Goal: Task Accomplishment & Management: Manage account settings

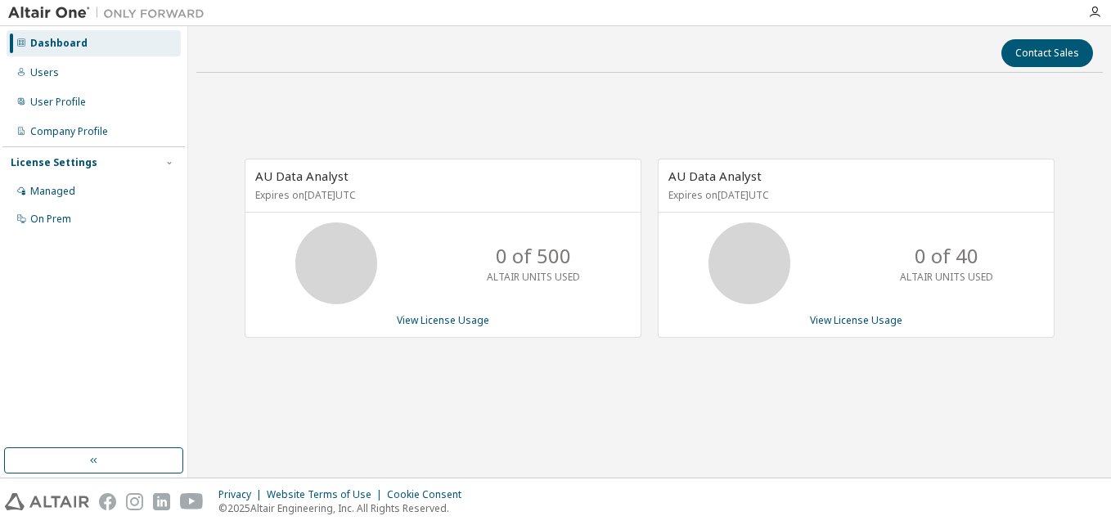
click at [72, 88] on div "Dashboard Users User Profile Company Profile License Settings Managed On Prem" at bounding box center [93, 131] width 182 height 205
click at [74, 81] on div "Users" at bounding box center [94, 73] width 174 height 26
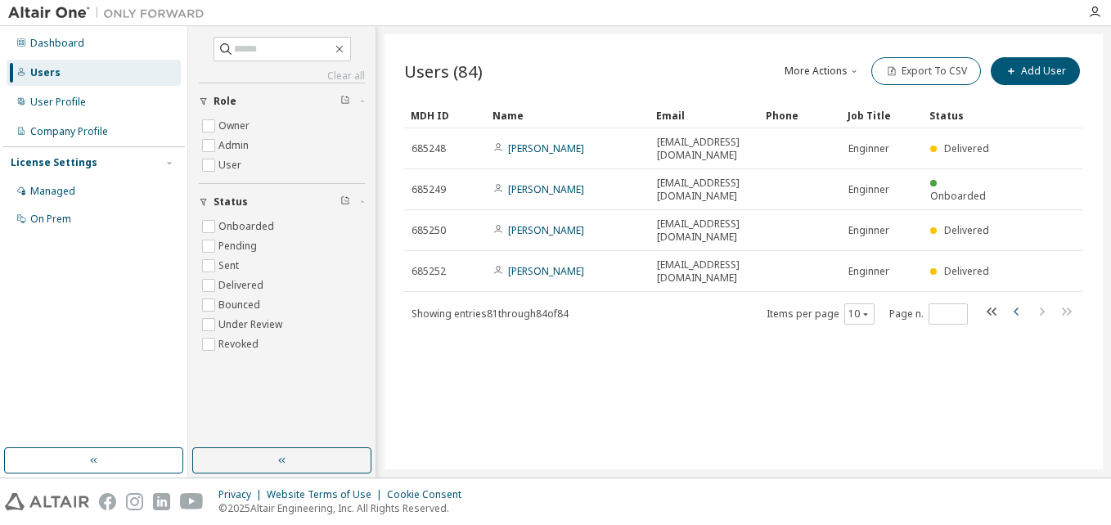
click at [1021, 302] on icon "button" at bounding box center [1017, 312] width 20 height 20
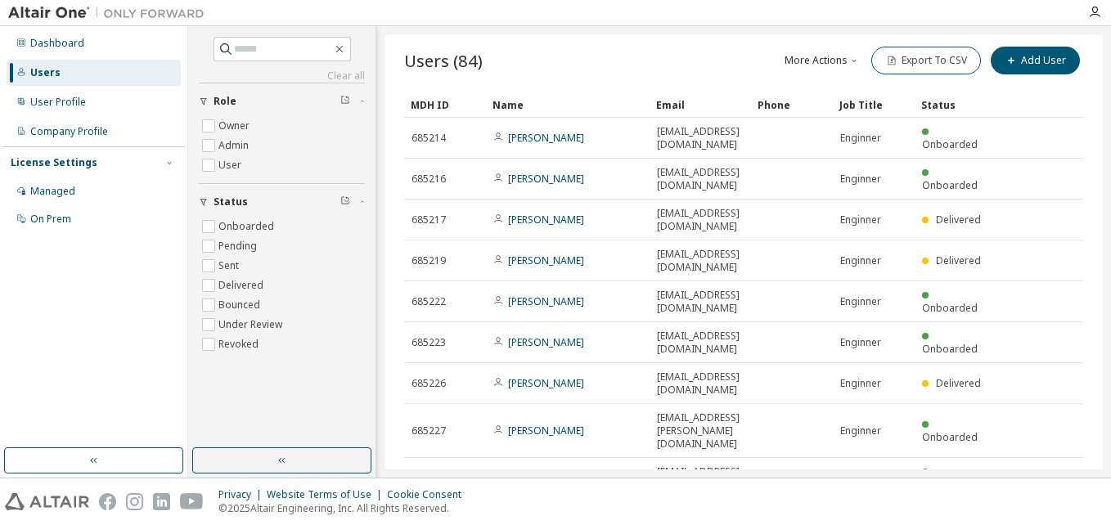
scroll to position [13, 0]
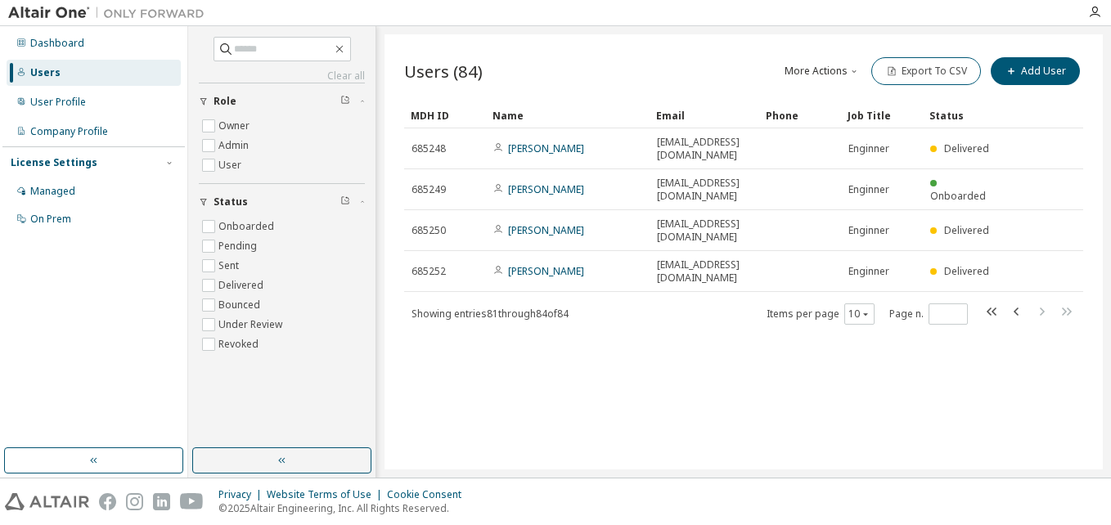
scroll to position [0, 0]
click at [1015, 302] on icon "button" at bounding box center [1017, 312] width 20 height 20
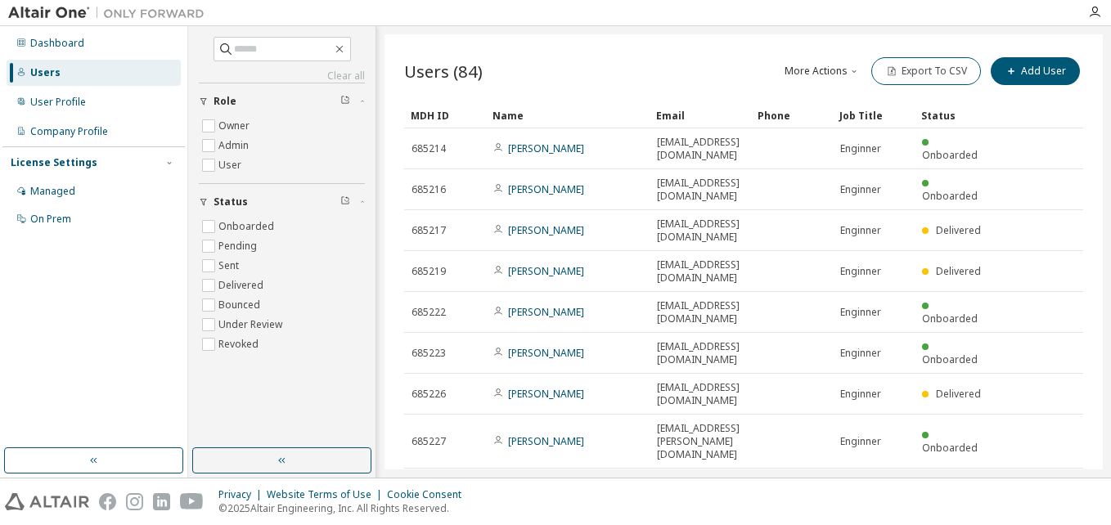
type input "*"
